Goal: Task Accomplishment & Management: Manage account settings

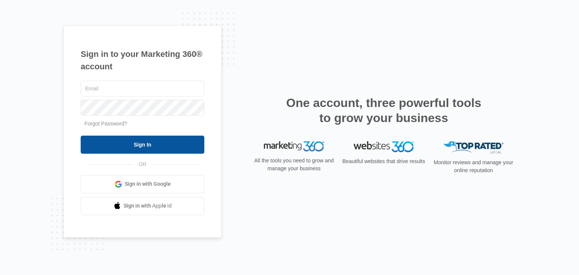
type input "[EMAIL_ADDRESS][DOMAIN_NAME]"
click at [126, 140] on input "Sign In" at bounding box center [143, 145] width 124 height 18
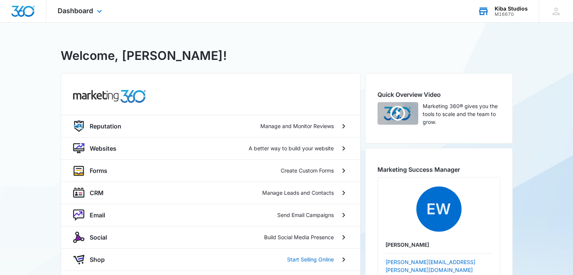
click at [524, 11] on div "Kiba Studios" at bounding box center [511, 9] width 33 height 6
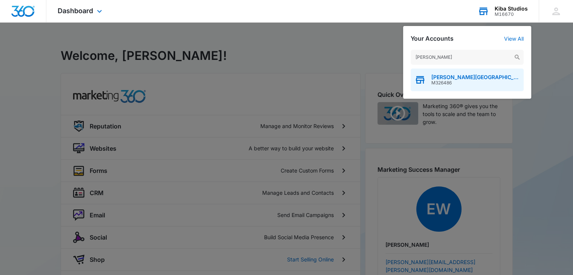
type input "[PERSON_NAME]"
click at [451, 84] on span "M326486" at bounding box center [475, 82] width 89 height 5
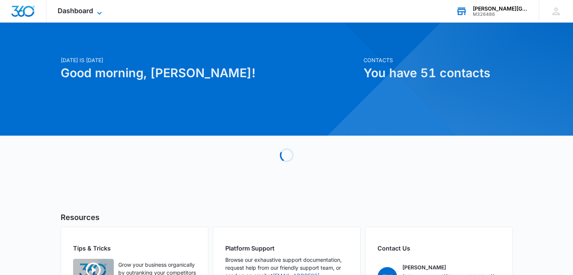
click at [99, 11] on icon at bounding box center [99, 13] width 9 height 9
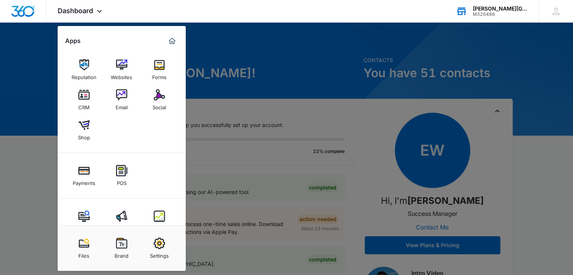
click at [157, 244] on img at bounding box center [159, 243] width 11 height 11
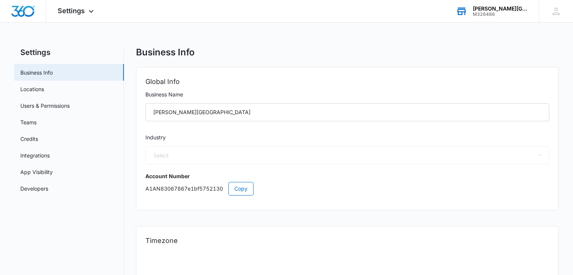
select select "12"
select select "US"
select select "America/Denver"
click at [38, 137] on link "Credits" at bounding box center [29, 139] width 18 height 8
